Goal: Task Accomplishment & Management: Use online tool/utility

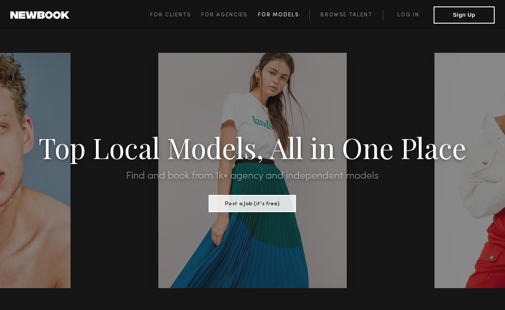
click at [288, 16] on span "For Models" at bounding box center [278, 14] width 41 height 5
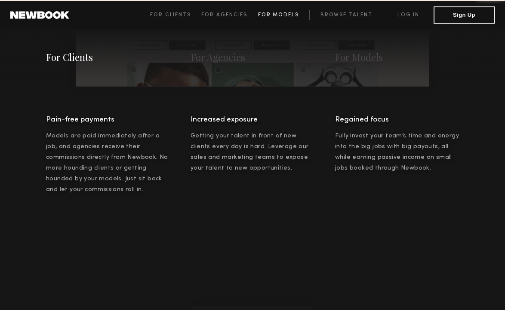
scroll to position [1248, 0]
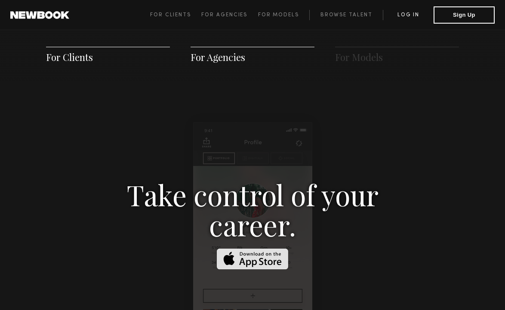
click at [406, 15] on link "Log in" at bounding box center [408, 15] width 51 height 10
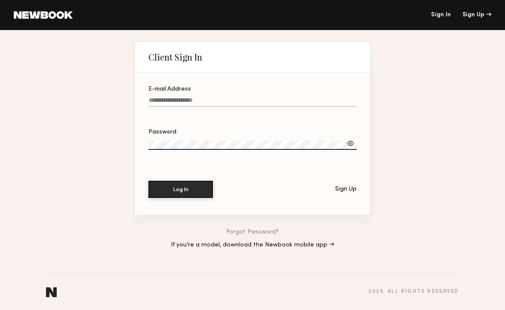
click at [223, 99] on input "E-mail Address" at bounding box center [252, 102] width 208 height 10
type input "**********"
click at [187, 191] on button "Log In" at bounding box center [180, 189] width 65 height 17
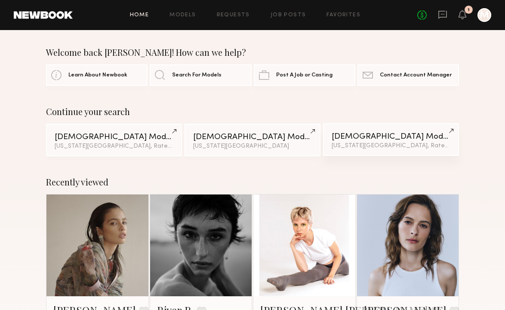
click at [350, 125] on link "Male Models New York City, Rate up to $233 & 3 other filter s + 3" at bounding box center [391, 139] width 136 height 33
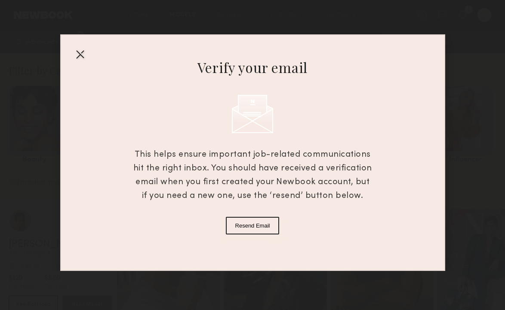
click at [79, 58] on div at bounding box center [80, 54] width 14 height 14
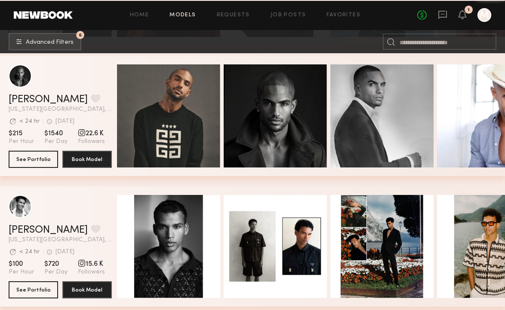
scroll to position [2985, 0]
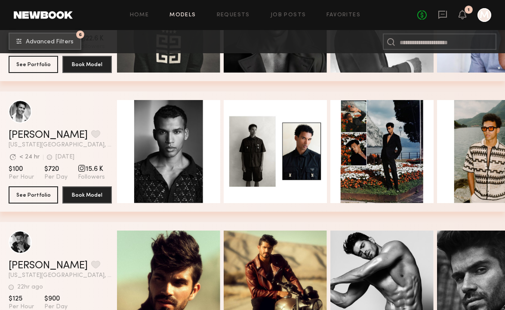
click at [53, 43] on span "Advanced Filters" at bounding box center [50, 42] width 48 height 6
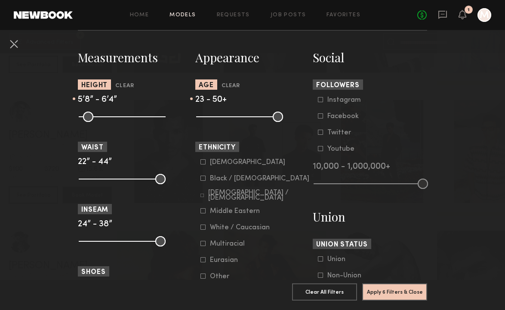
scroll to position [369, 0]
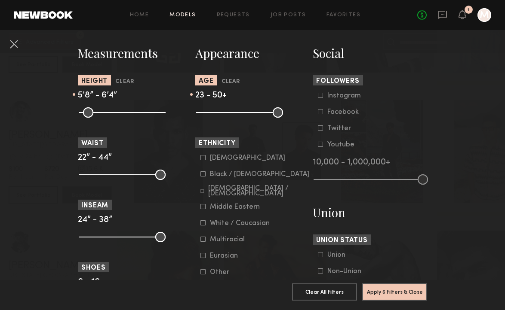
click at [247, 193] on div "[DEMOGRAPHIC_DATA] / [DEMOGRAPHIC_DATA]" at bounding box center [258, 191] width 101 height 10
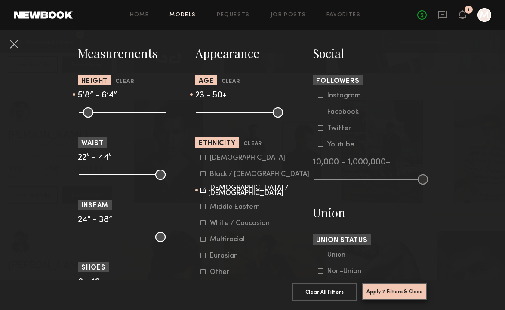
click at [380, 291] on button "Apply 7 Filters & Close" at bounding box center [394, 291] width 65 height 17
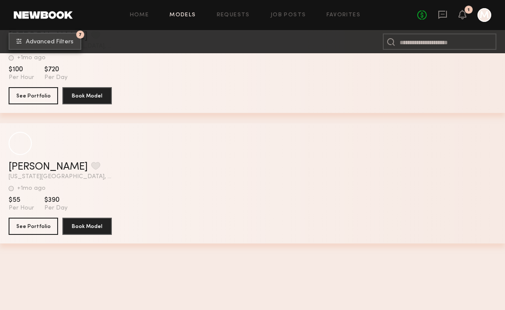
scroll to position [1729, 0]
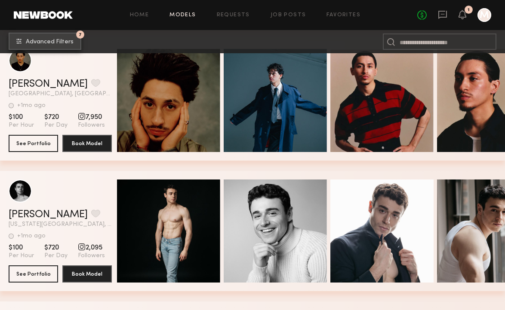
click at [67, 40] on span "Advanced Filters" at bounding box center [50, 42] width 48 height 6
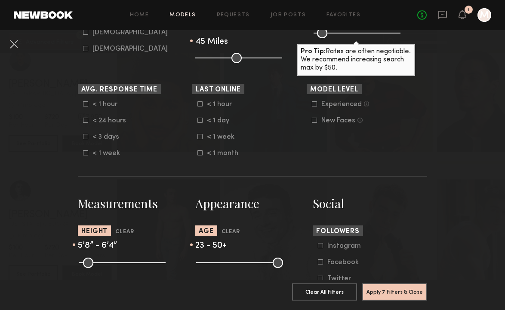
scroll to position [326, 0]
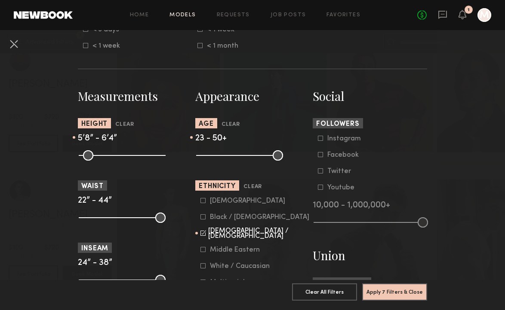
click at [206, 238] on common-framework-checkbox "[DEMOGRAPHIC_DATA] / [DEMOGRAPHIC_DATA]" at bounding box center [254, 234] width 109 height 8
click at [203, 234] on icon at bounding box center [203, 233] width 6 height 6
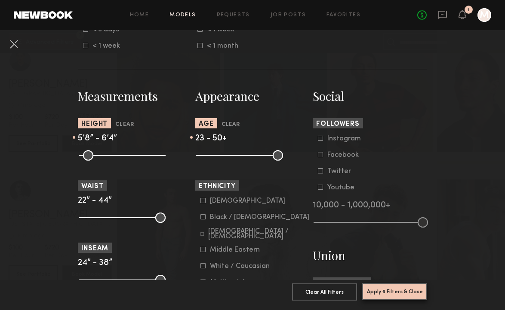
click at [397, 295] on button "Apply 6 Filters & Close" at bounding box center [394, 291] width 65 height 17
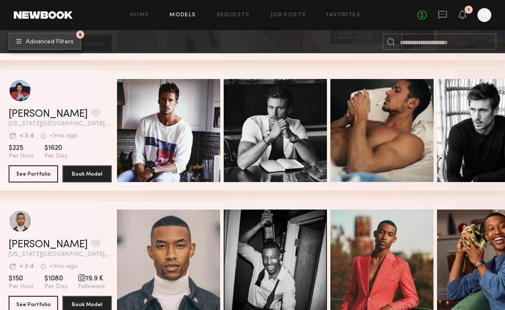
scroll to position [1438, 0]
